Goal: Task Accomplishment & Management: Manage account settings

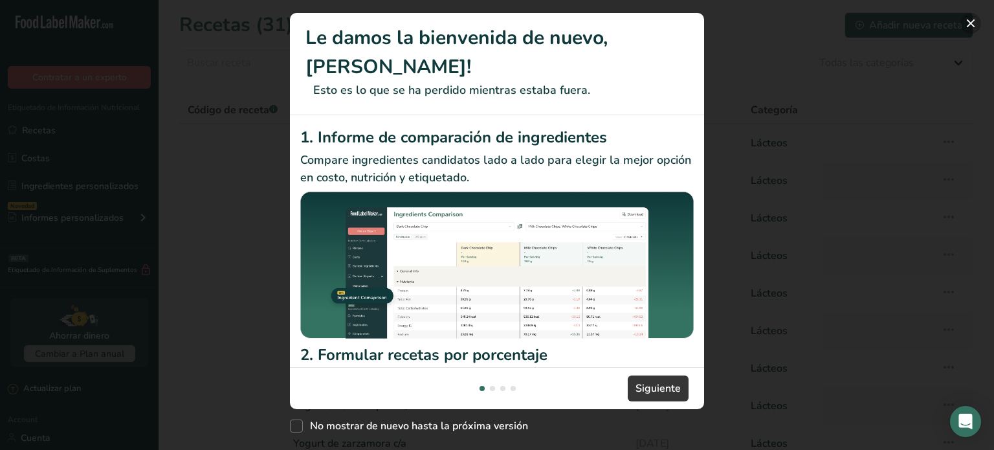
click at [971, 27] on button "New Features" at bounding box center [971, 23] width 21 height 21
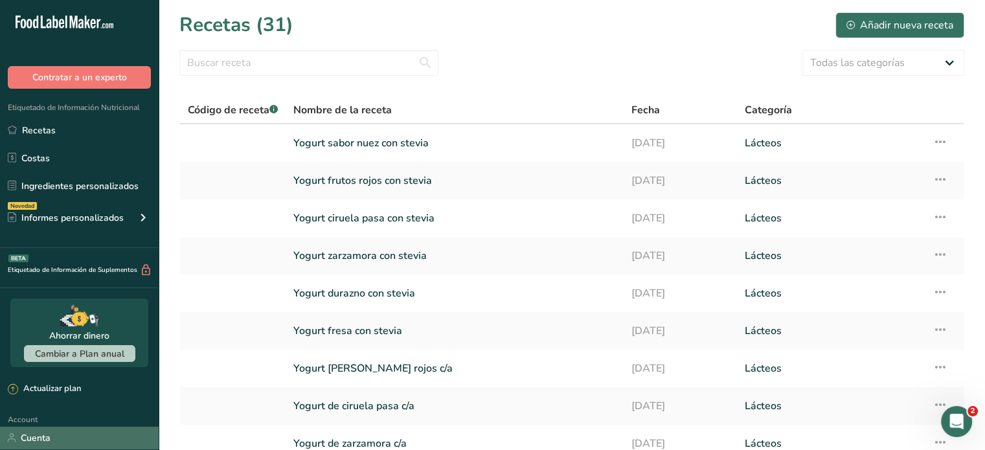
click at [75, 439] on link "Cuenta" at bounding box center [79, 438] width 159 height 23
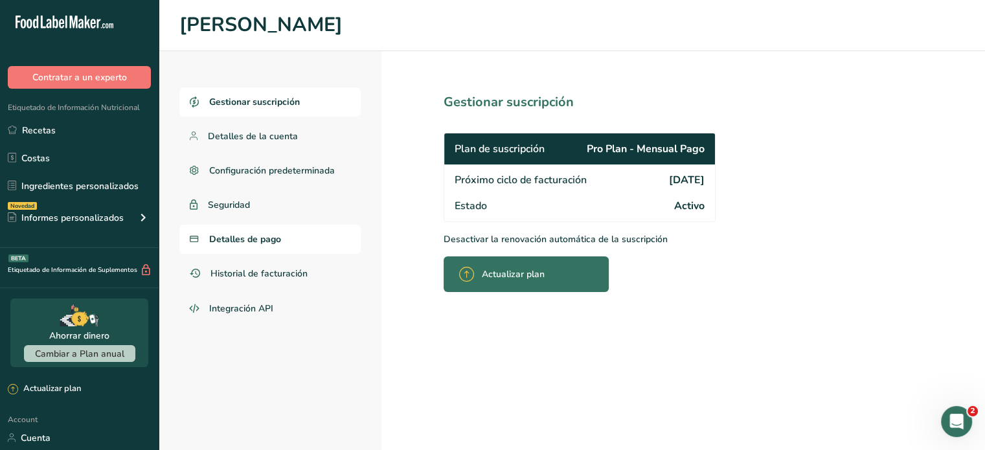
click at [306, 241] on link "Detalles de pago" at bounding box center [269, 239] width 181 height 29
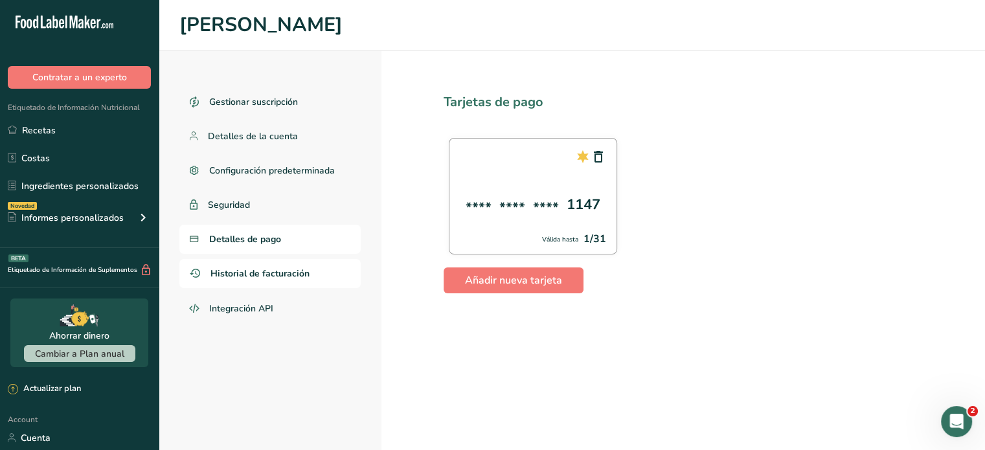
click at [285, 267] on span "Historial de facturación" at bounding box center [259, 274] width 99 height 14
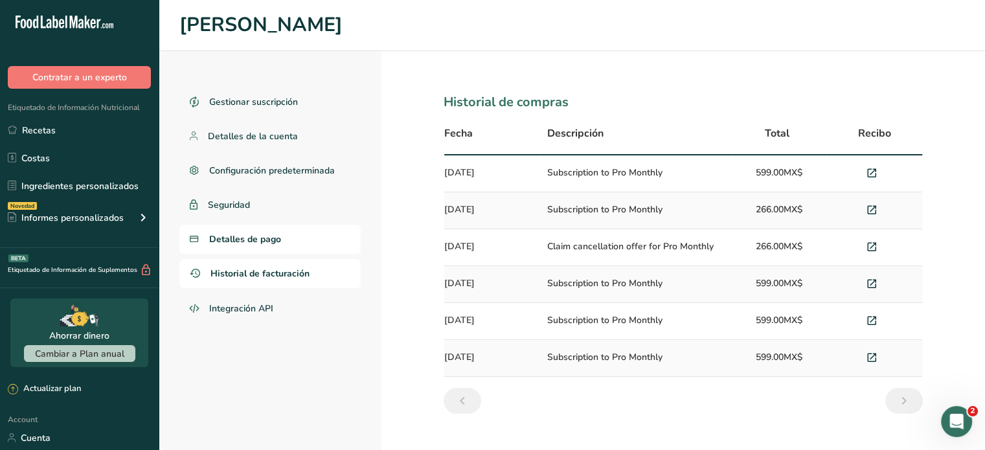
click at [300, 241] on link "Detalles de pago" at bounding box center [269, 239] width 181 height 29
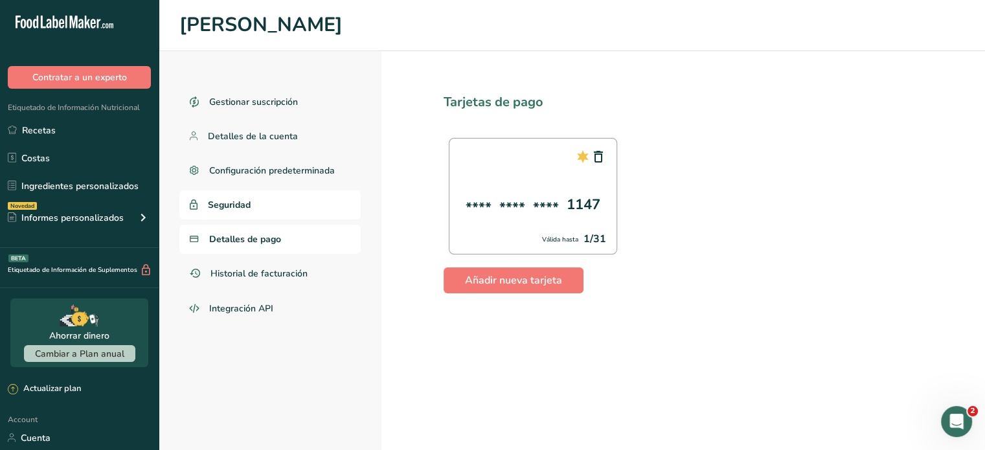
click at [274, 201] on link "Seguridad" at bounding box center [269, 204] width 181 height 29
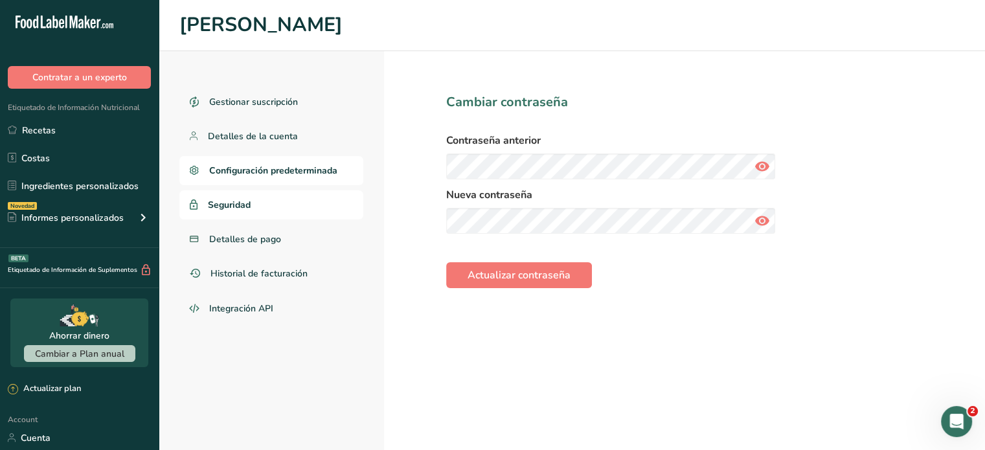
click at [285, 169] on span "Configuración predeterminada" at bounding box center [273, 171] width 128 height 14
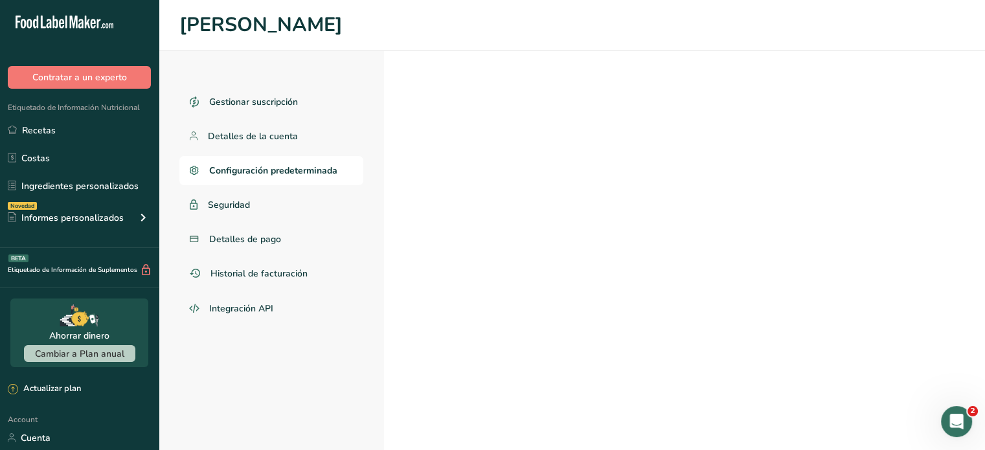
select select "MX"
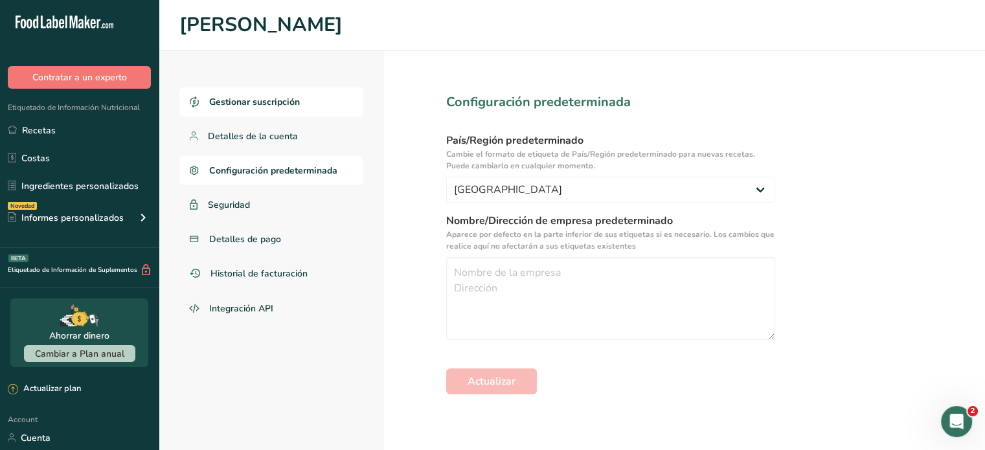
click at [285, 102] on span "Gestionar suscripción" at bounding box center [254, 102] width 91 height 14
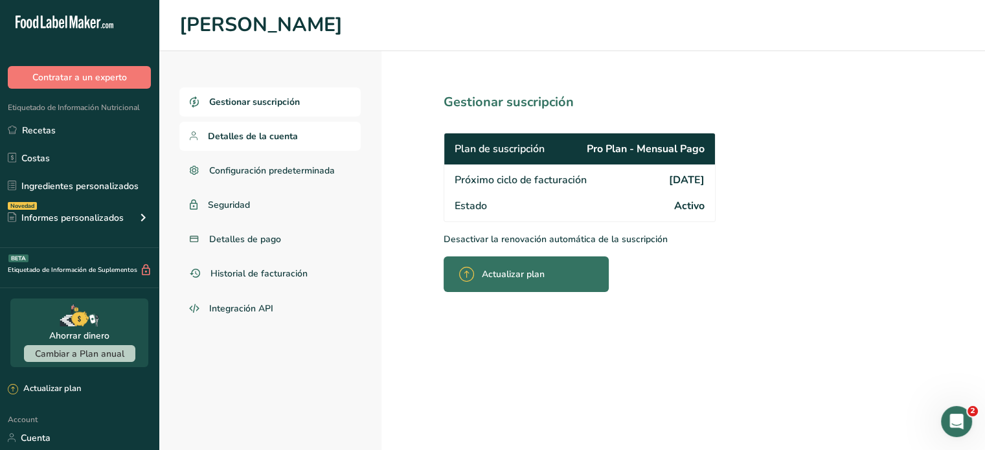
click at [309, 141] on link "Detalles de la cuenta" at bounding box center [269, 136] width 181 height 29
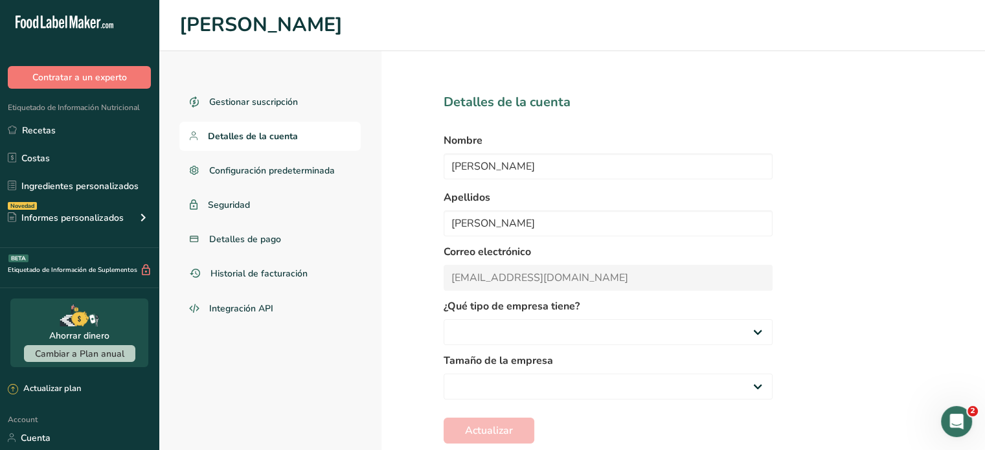
select select
click at [238, 96] on span "Gestionar suscripción" at bounding box center [254, 102] width 91 height 14
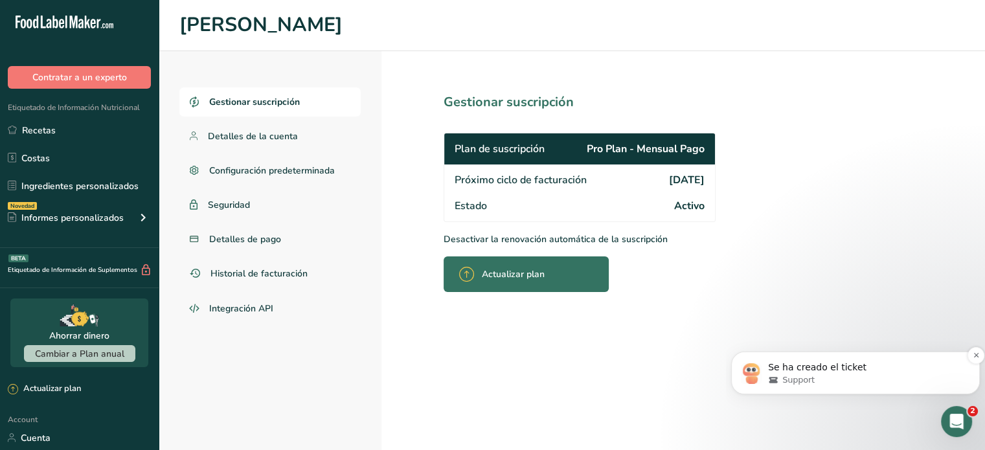
click at [904, 366] on p "Se ha creado el ticket" at bounding box center [866, 367] width 196 height 13
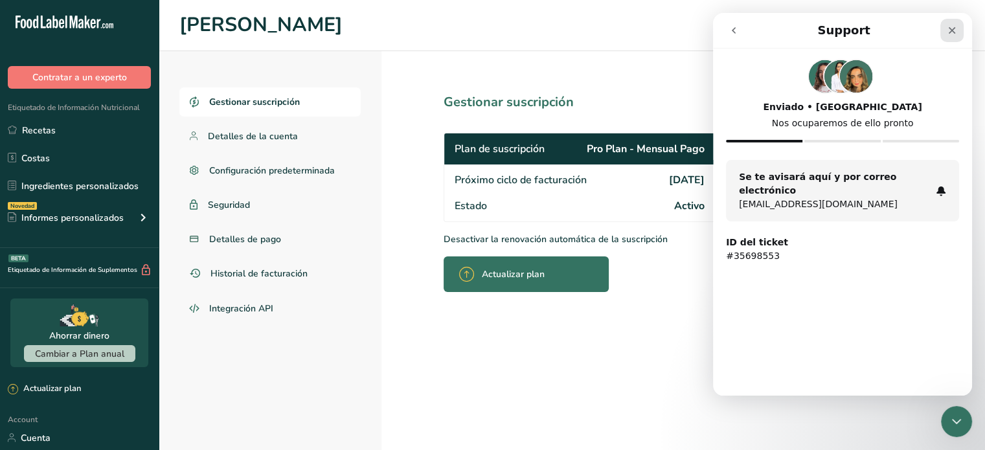
click at [952, 32] on icon "Cerrar" at bounding box center [951, 30] width 7 height 7
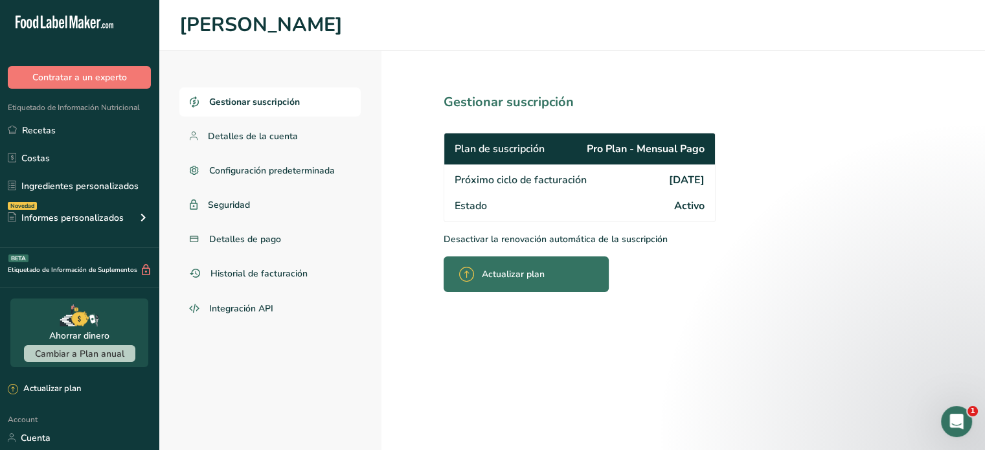
click at [566, 279] on div "Actualizar plan" at bounding box center [525, 274] width 165 height 36
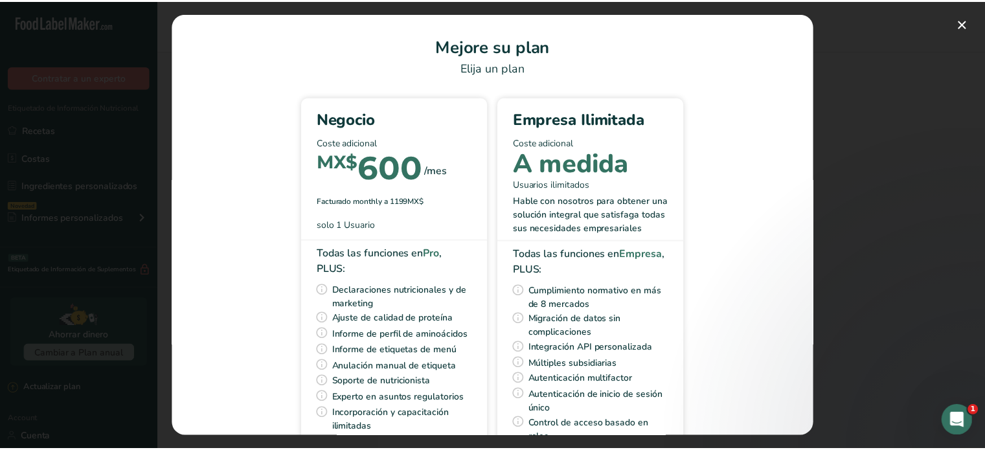
scroll to position [117, 0]
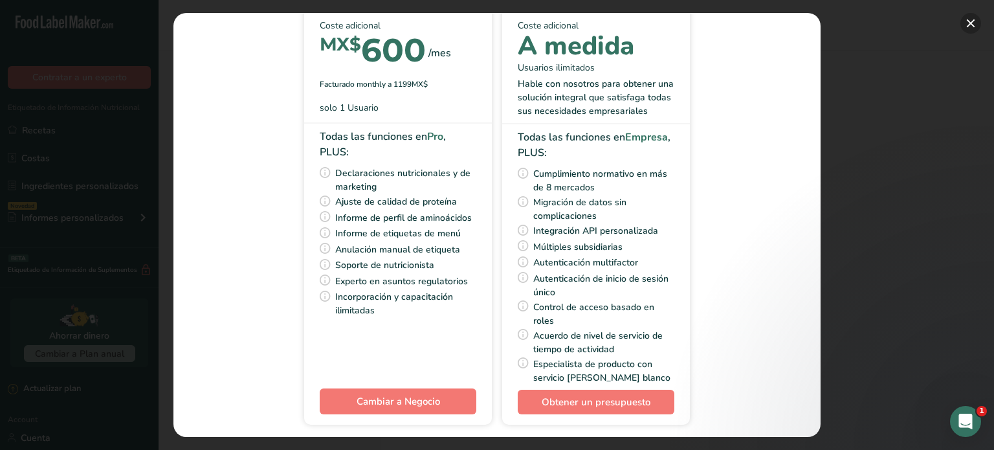
click at [976, 18] on button "Pick Your Pricing Plan Modal" at bounding box center [971, 23] width 21 height 21
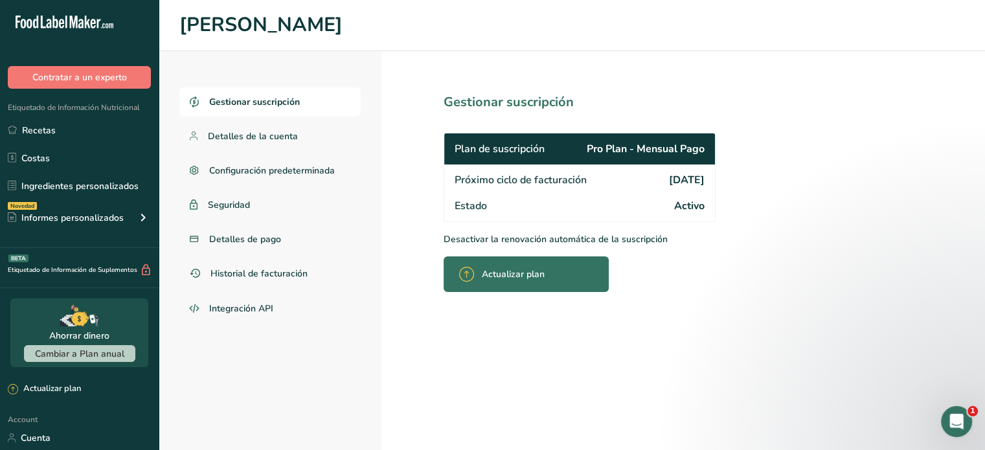
drag, startPoint x: 656, startPoint y: 194, endPoint x: 699, endPoint y: 208, distance: 45.9
click at [699, 208] on div "Estado Activo" at bounding box center [579, 207] width 271 height 28
click at [699, 208] on span "Activo" at bounding box center [689, 206] width 30 height 16
click at [497, 238] on p "Desactivar la renovación automática de la suscripción" at bounding box center [607, 239] width 329 height 14
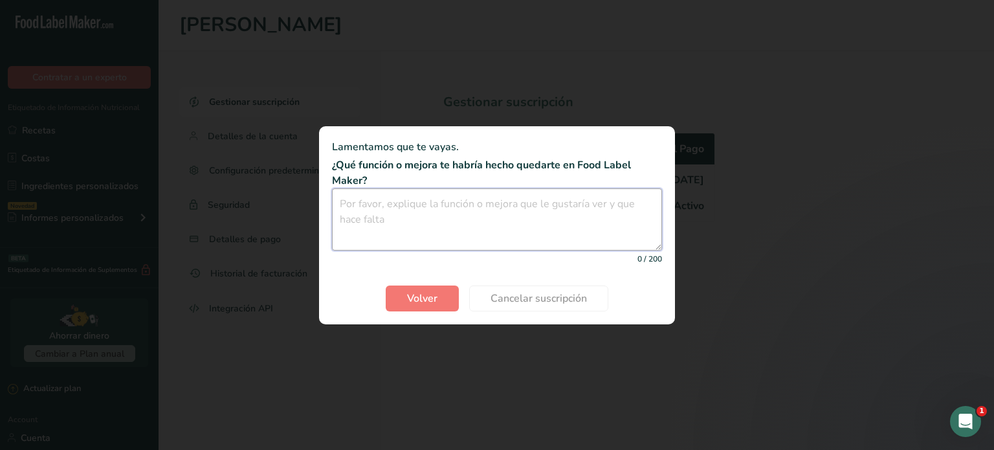
click at [497, 238] on textarea "Cancel subscription modal" at bounding box center [497, 219] width 330 height 62
type textarea "-"
type textarea "Que estuviera actualizado a la legislación mexicana"
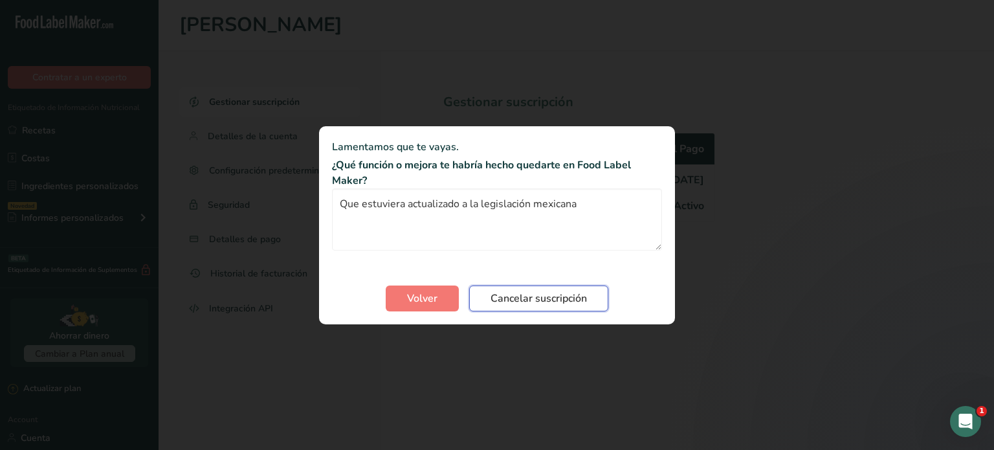
click at [524, 293] on span "Cancelar suscripción" at bounding box center [539, 299] width 96 height 16
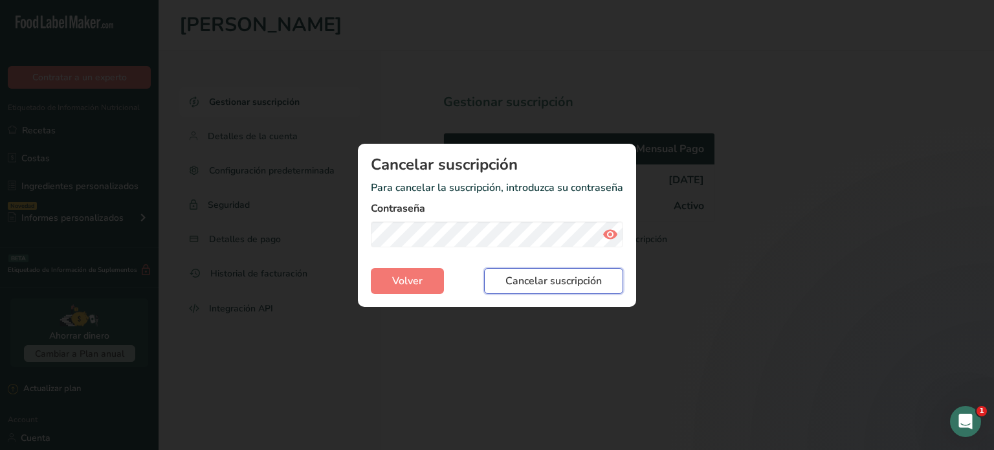
click at [552, 280] on span "Cancelar suscripción" at bounding box center [554, 281] width 96 height 16
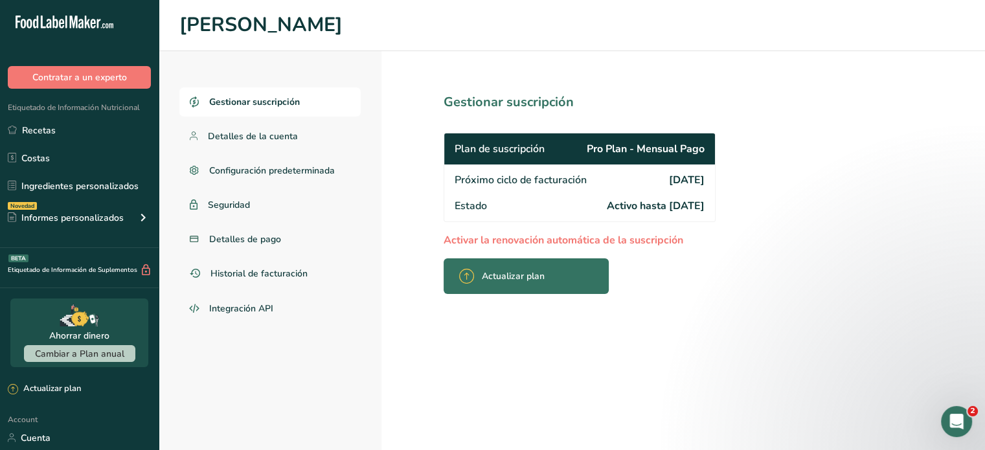
click at [808, 353] on section "Gestionar suscripción Plan de suscripción Pro Plan - Mensual Pago Próximo ciclo…" at bounding box center [607, 250] width 453 height 399
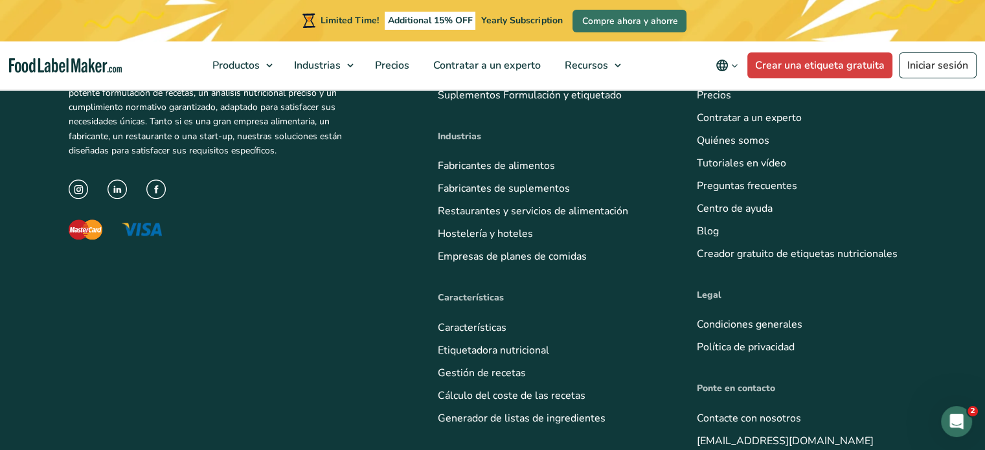
scroll to position [1300, 0]
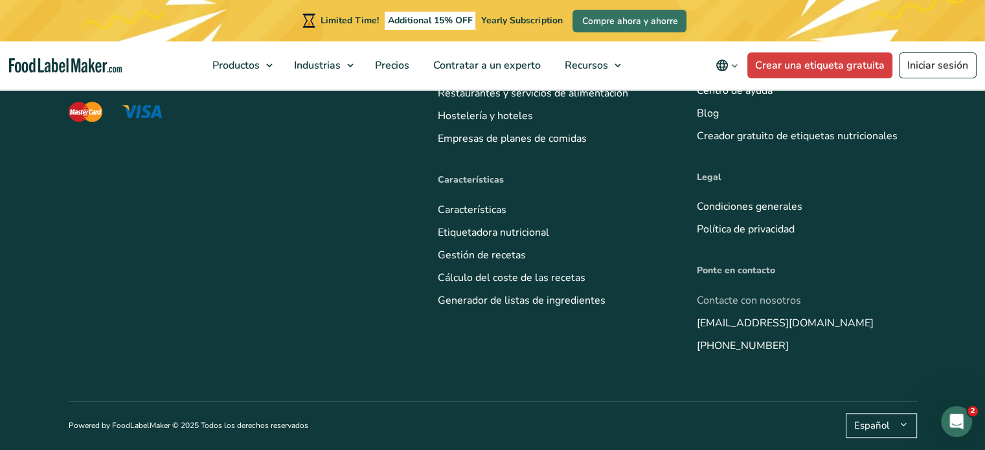
click at [724, 305] on link "Contacte con nosotros" at bounding box center [749, 300] width 104 height 14
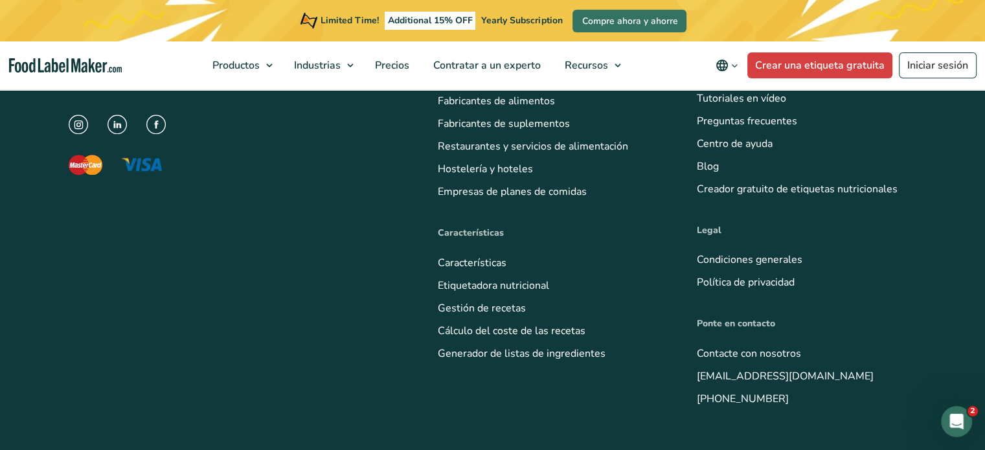
scroll to position [1300, 0]
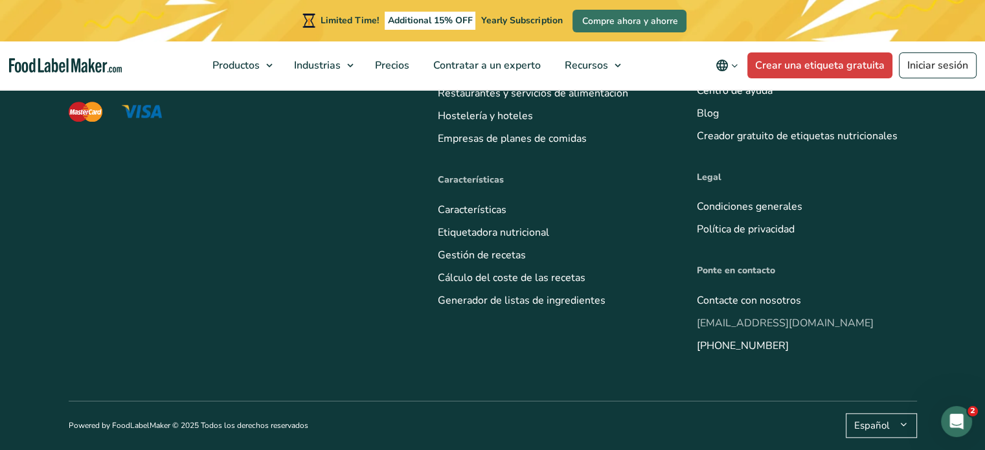
click at [755, 324] on link "[EMAIL_ADDRESS][DOMAIN_NAME]" at bounding box center [785, 323] width 177 height 14
